Goal: Understand process/instructions: Learn how to perform a task or action

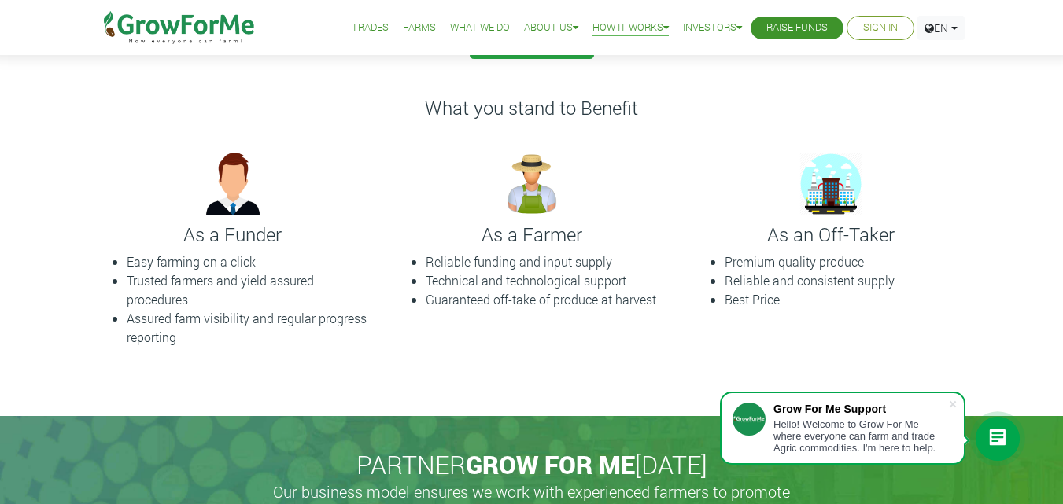
drag, startPoint x: 0, startPoint y: 0, endPoint x: 870, endPoint y: 9, distance: 869.9
click at [431, 340] on div "As a Farmer Reliable funding and input supply Technical and technological suppo…" at bounding box center [531, 252] width 299 height 215
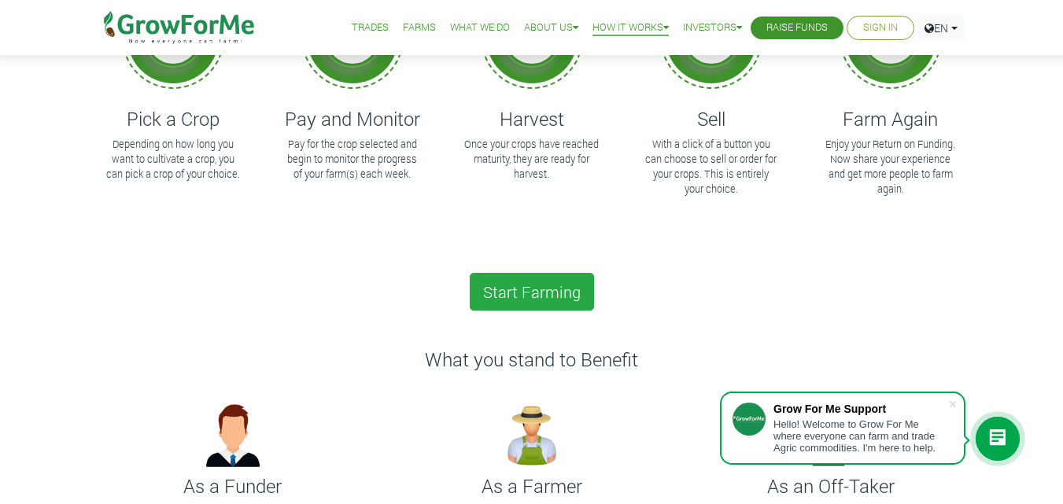
scroll to position [472, 0]
